Goal: Information Seeking & Learning: Learn about a topic

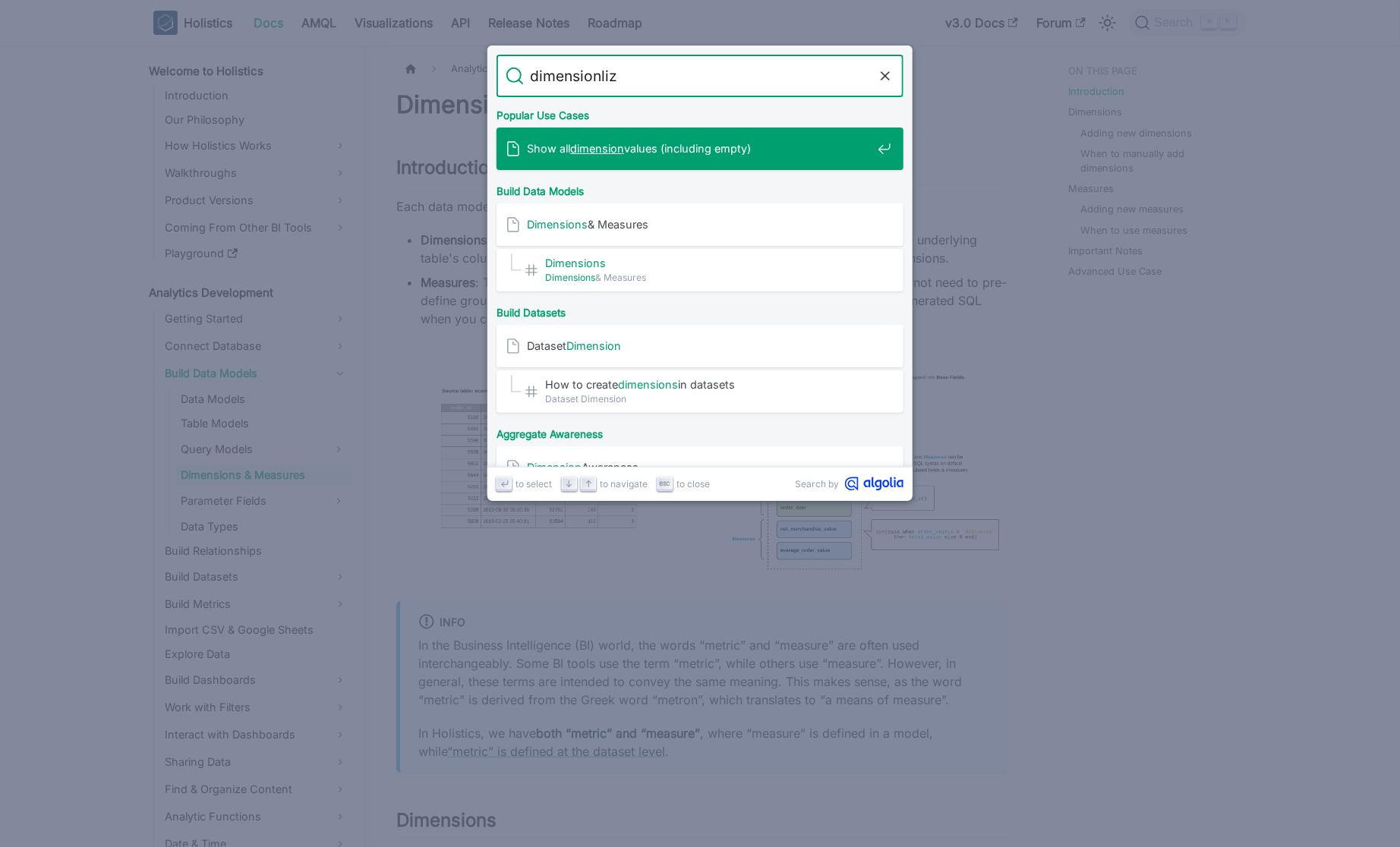
type input "dimensionlize"
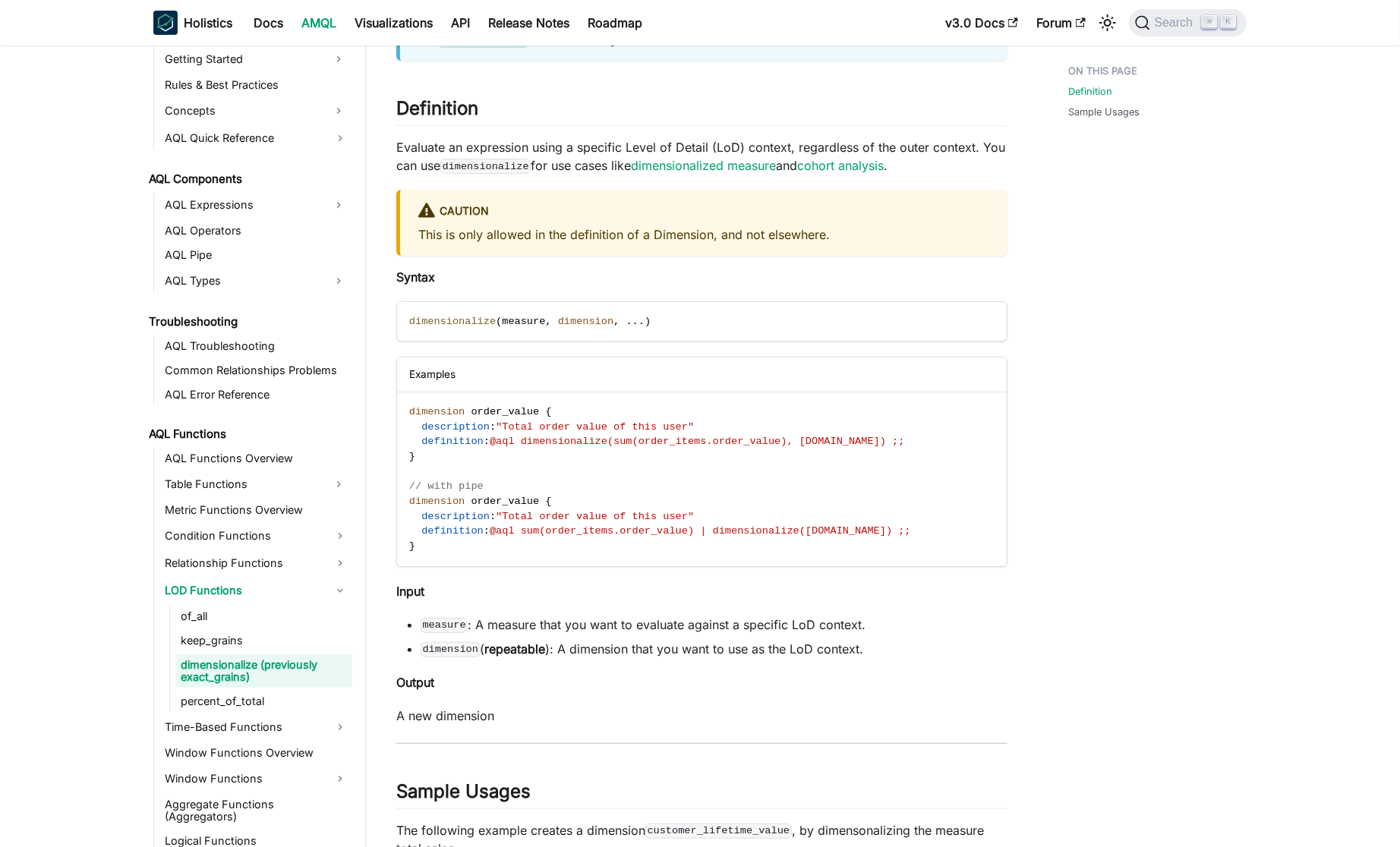
scroll to position [145, 0]
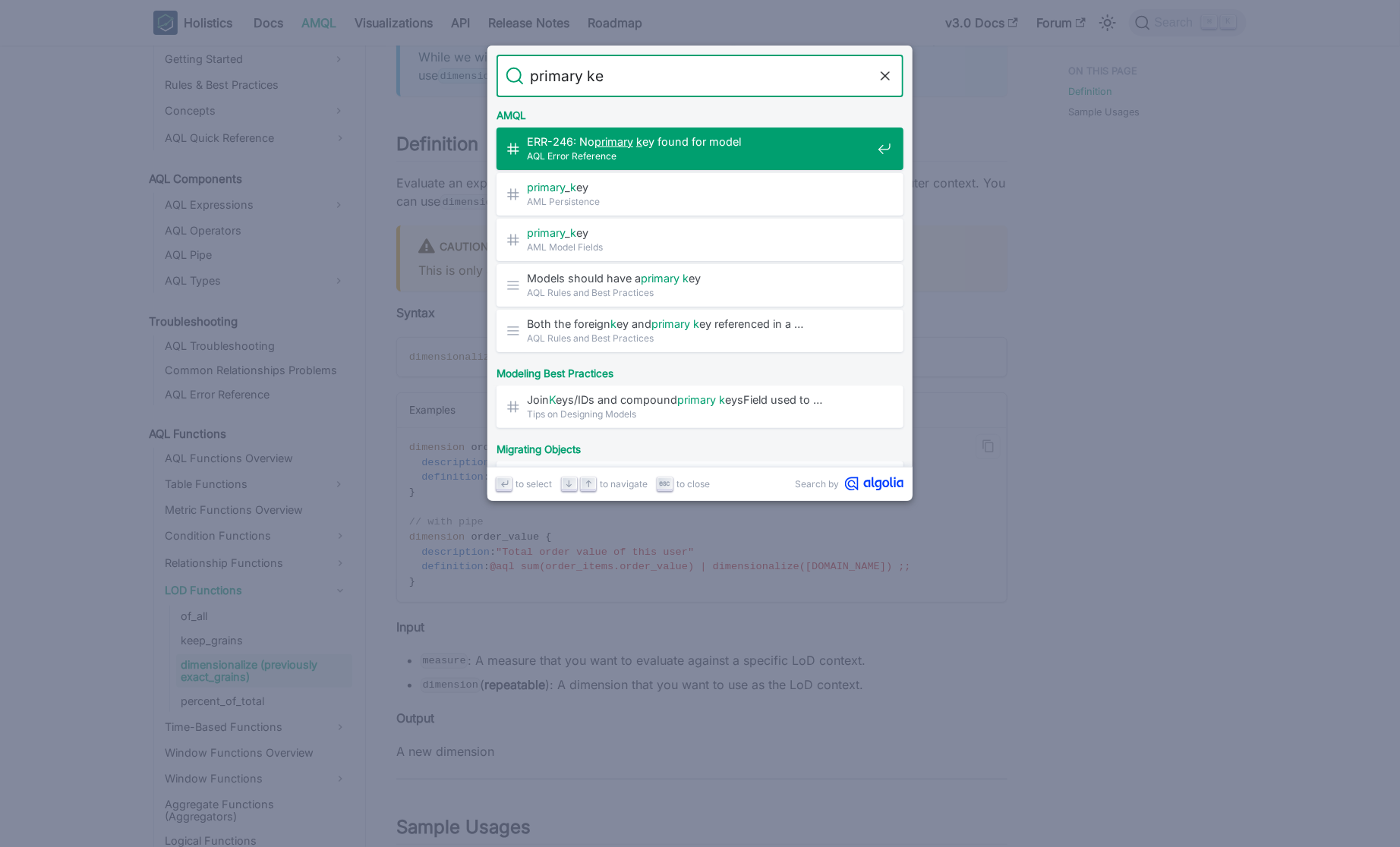
type input "primary key"
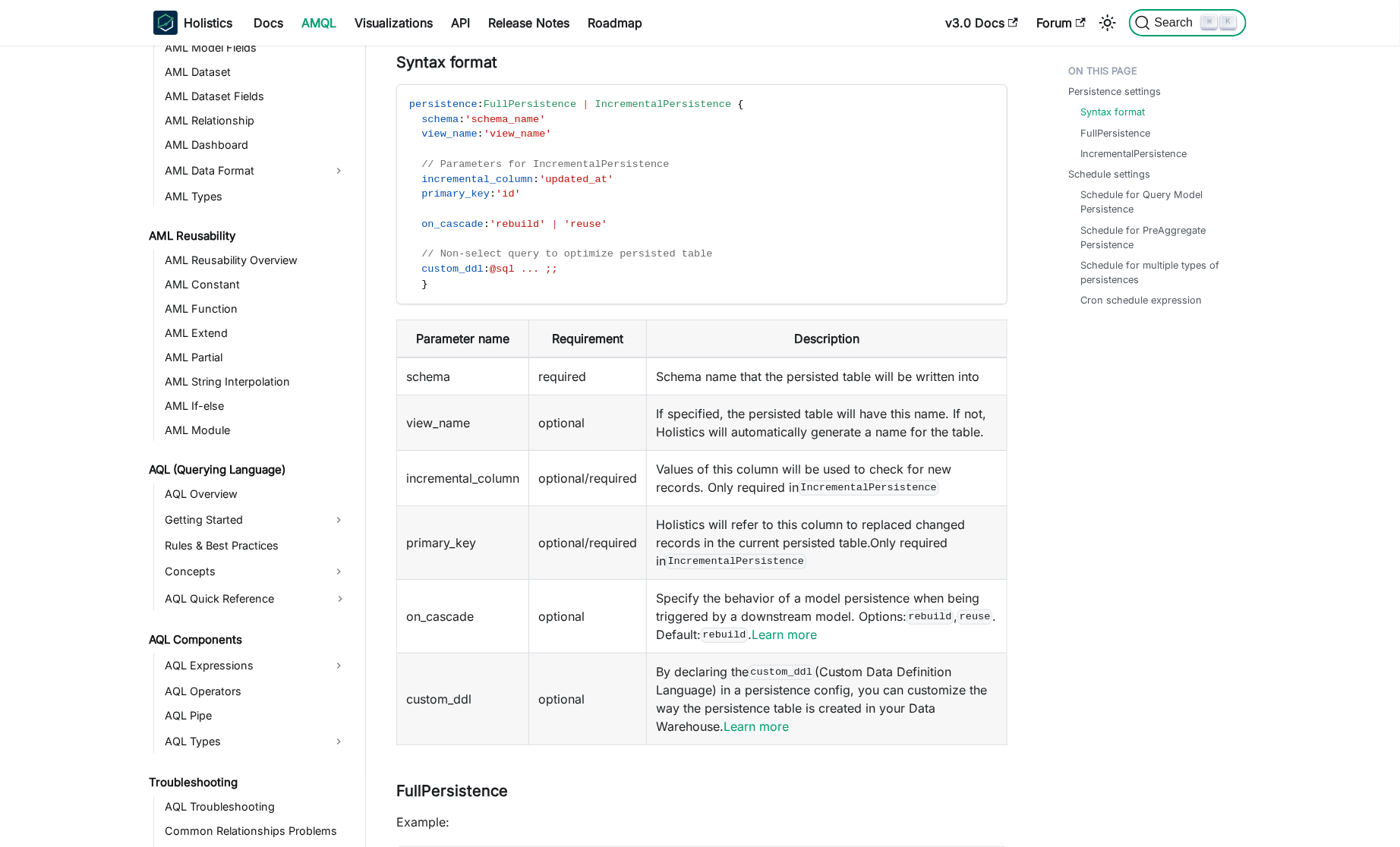
scroll to position [227, 0]
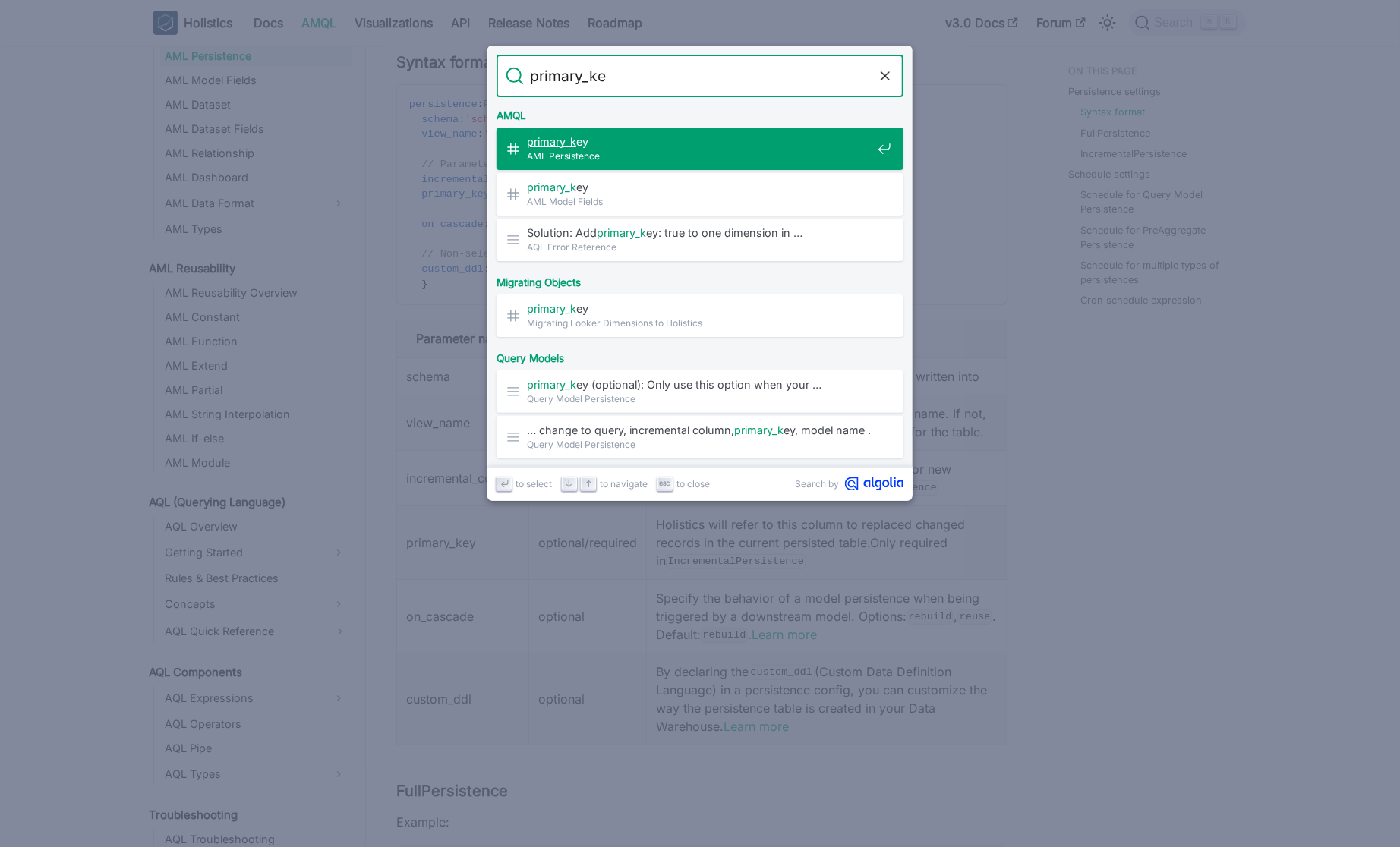
type input "primary_key"
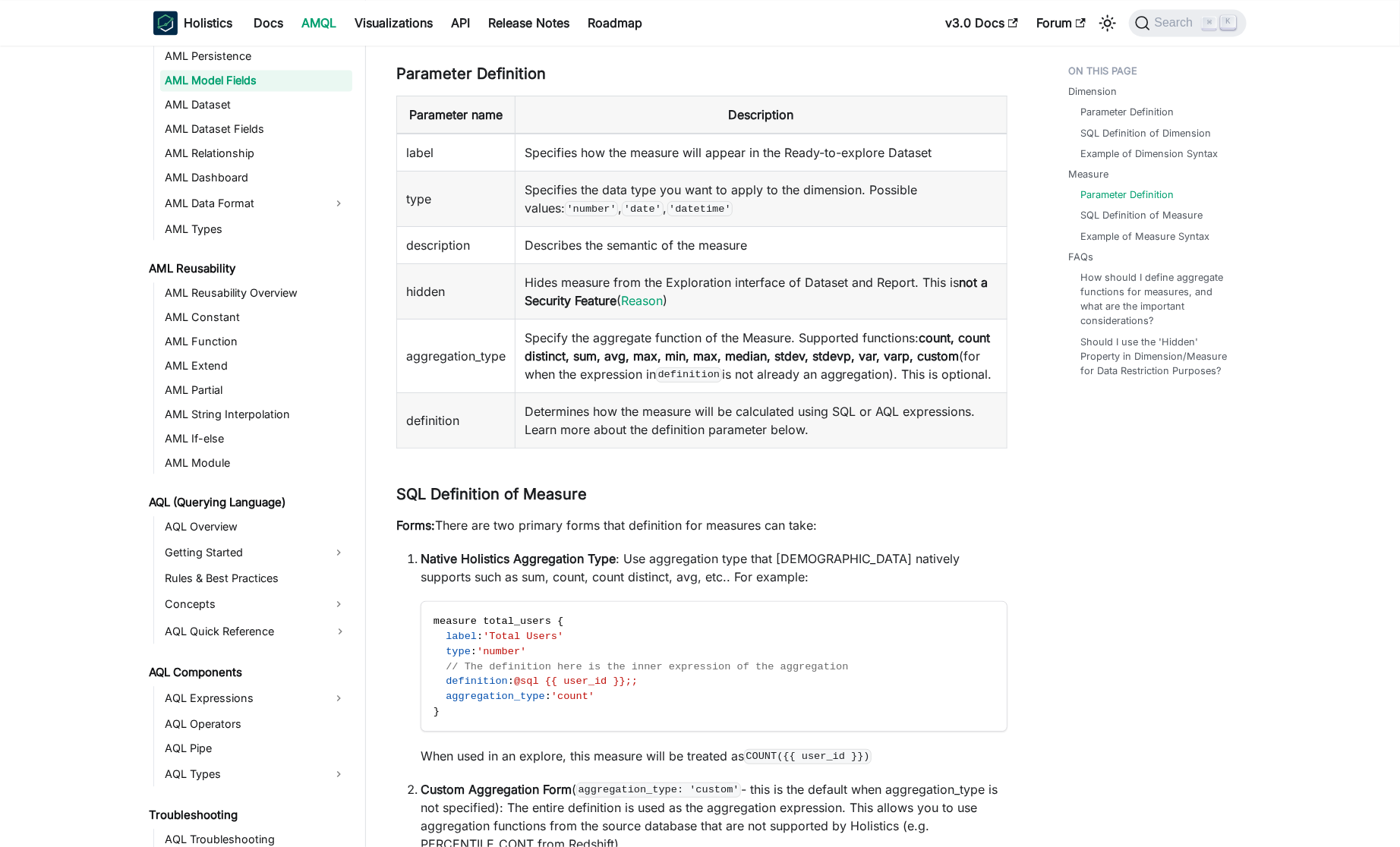
scroll to position [327, 0]
